Goal: Transaction & Acquisition: Purchase product/service

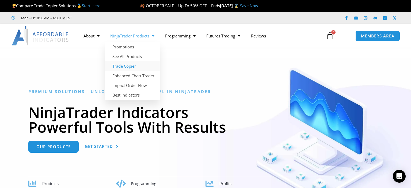
click at [126, 65] on link "Trade Copier" at bounding box center [132, 66] width 55 height 10
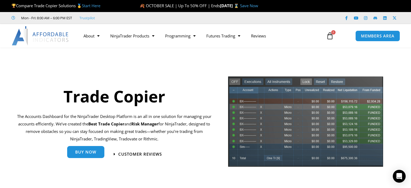
click at [81, 153] on span "Buy Now" at bounding box center [85, 152] width 21 height 4
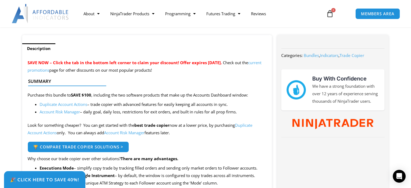
scroll to position [113, 0]
